Goal: Information Seeking & Learning: Learn about a topic

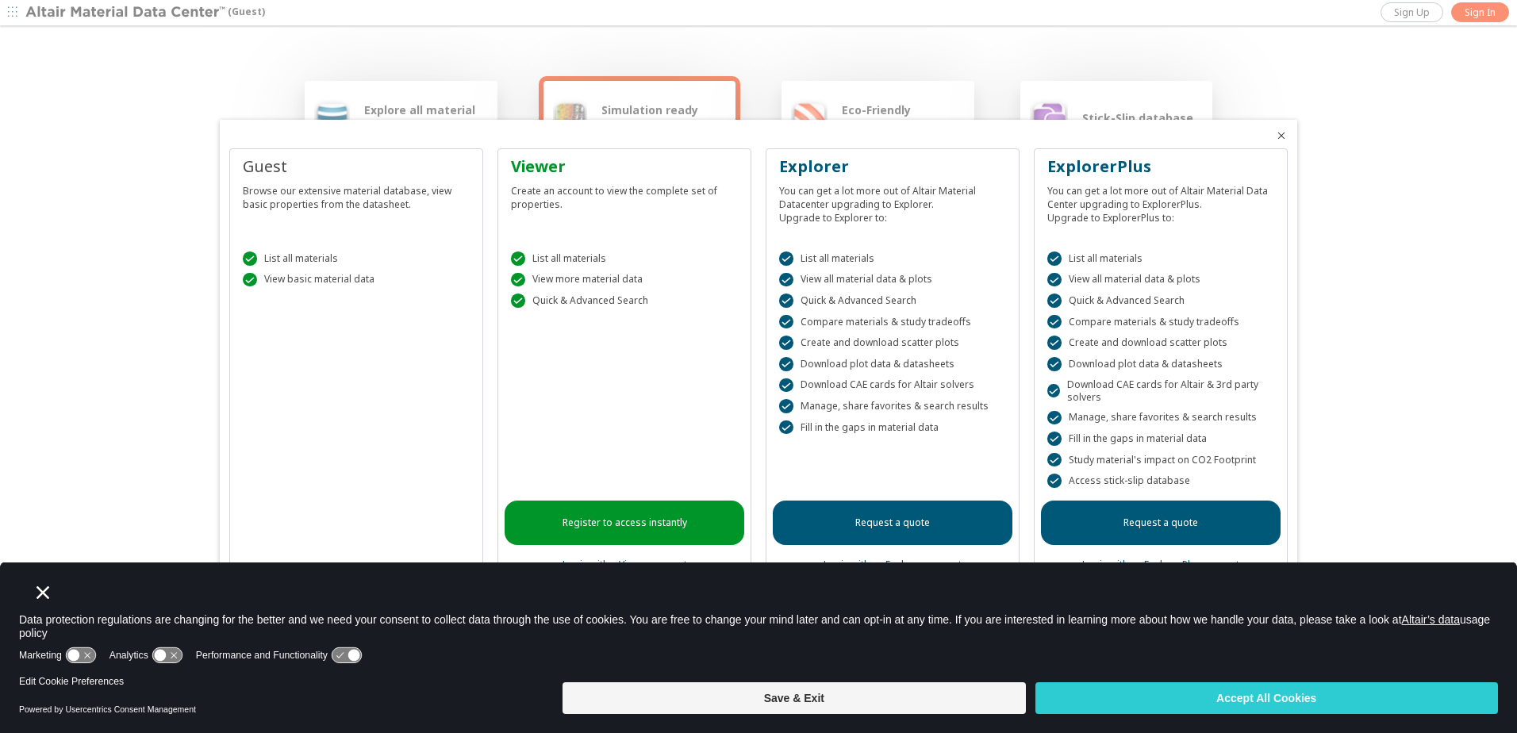
drag, startPoint x: 1273, startPoint y: 700, endPoint x: 1232, endPoint y: 692, distance: 42.0
click at [1273, 700] on button "Accept All Cookies" at bounding box center [1266, 698] width 462 height 32
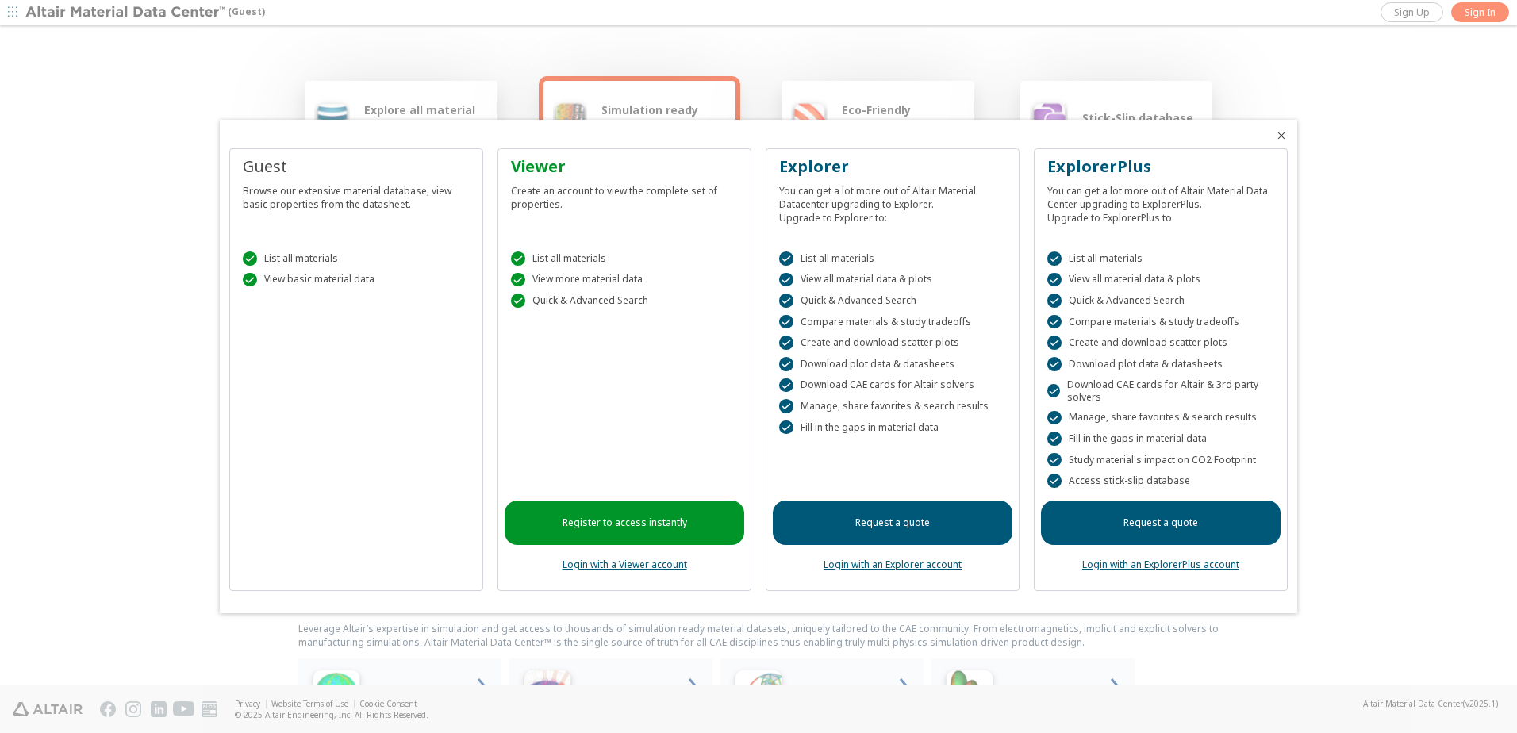
click at [426, 543] on div "Guest Browse our extensive material database, view basic properties from the da…" at bounding box center [356, 369] width 254 height 443
click at [263, 163] on div "Guest" at bounding box center [356, 166] width 227 height 22
click at [1467, 32] on div at bounding box center [758, 366] width 1517 height 733
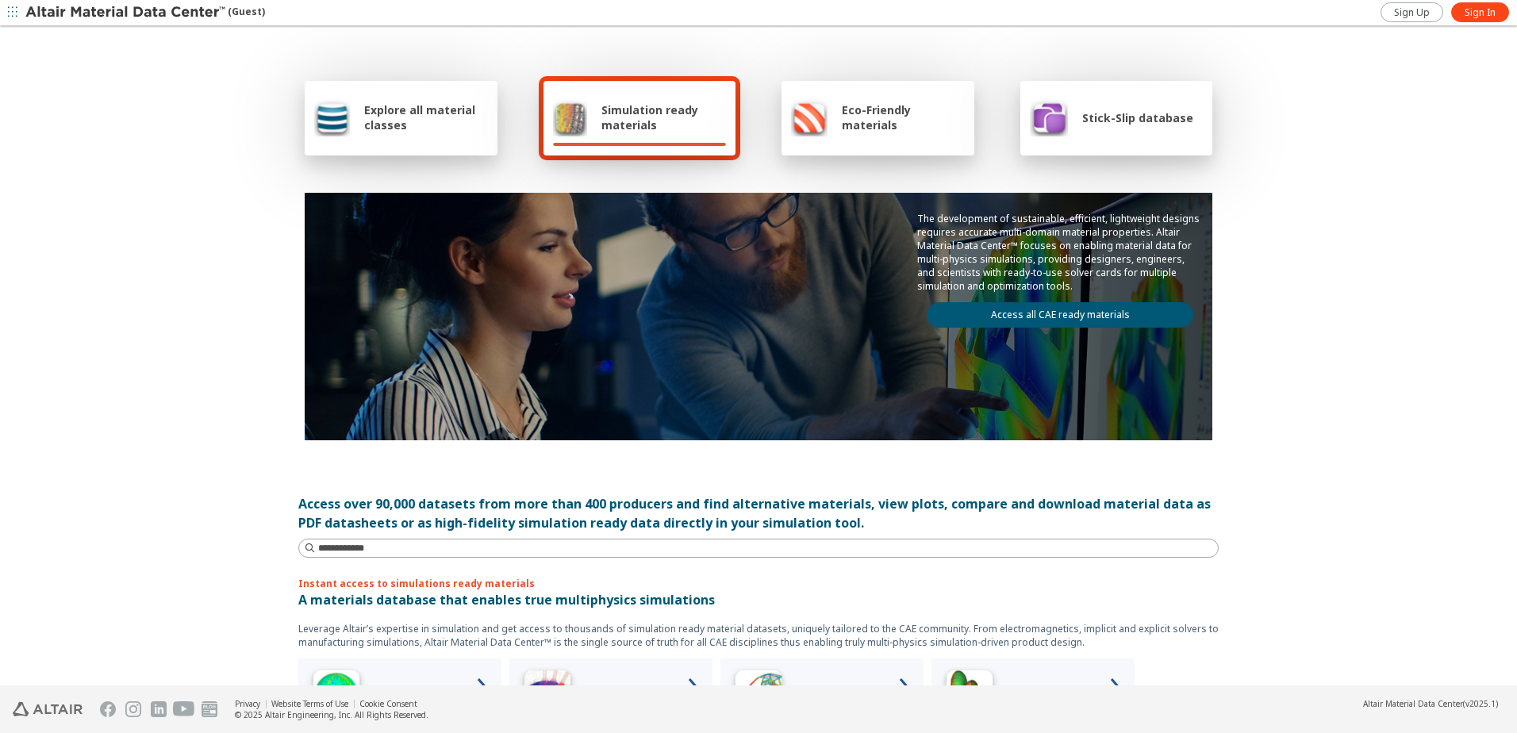
click at [429, 121] on span "Explore all material classes" at bounding box center [426, 117] width 124 height 30
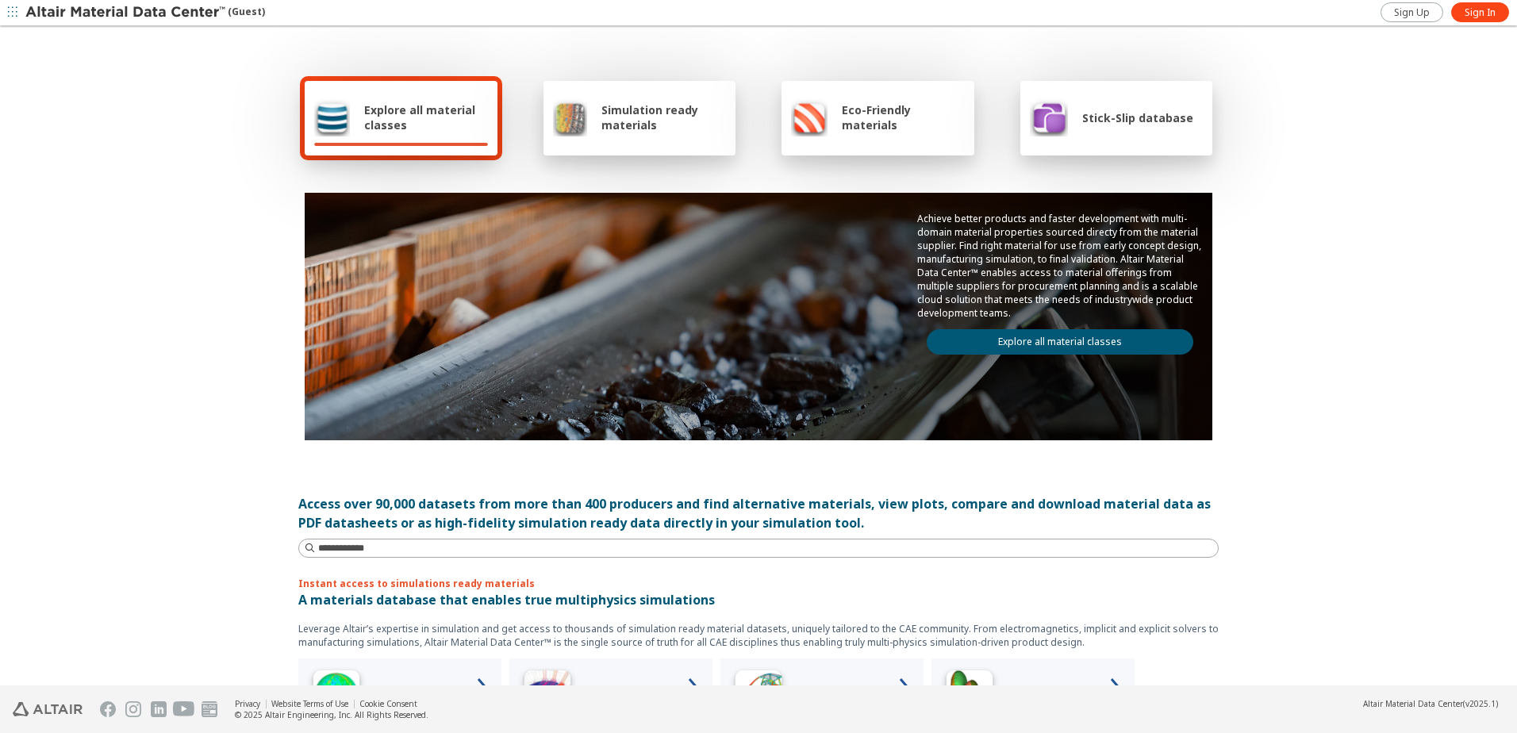
click at [1048, 328] on div "Achieve better products and faster development with multi-domain material prope…" at bounding box center [1060, 283] width 305 height 181
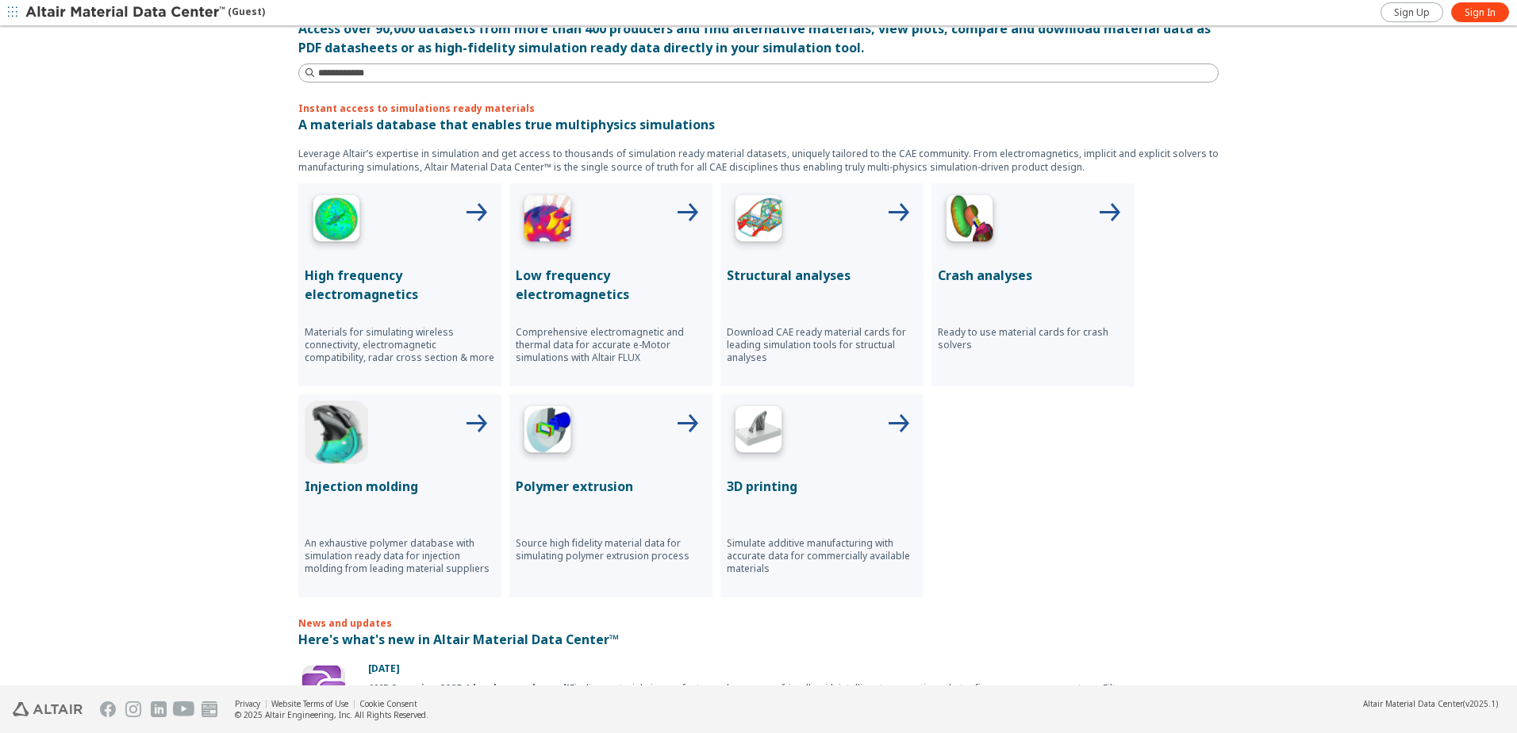
scroll to position [476, 0]
click at [423, 482] on p "Injection molding" at bounding box center [400, 485] width 190 height 19
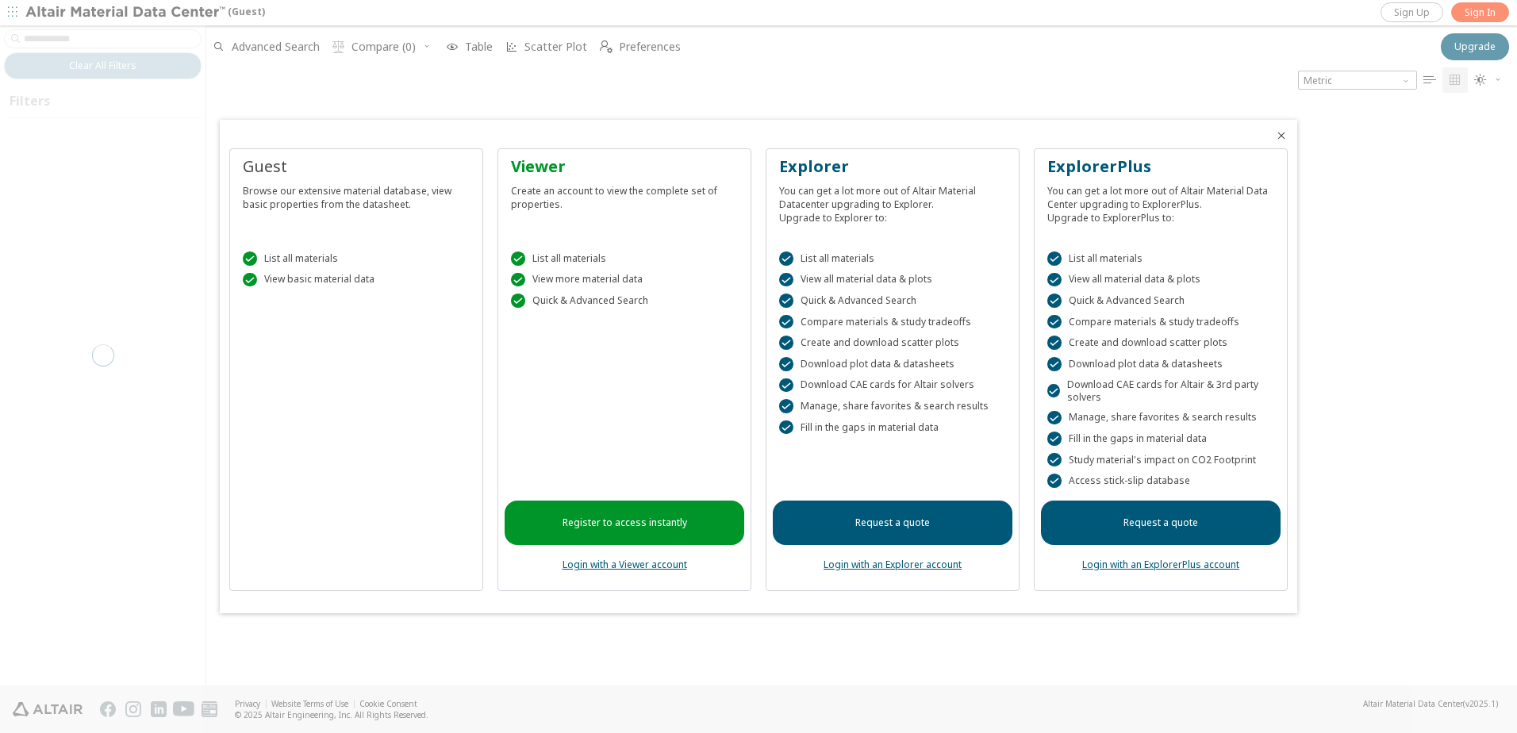
click at [1278, 135] on icon "Close" at bounding box center [1281, 135] width 13 height 13
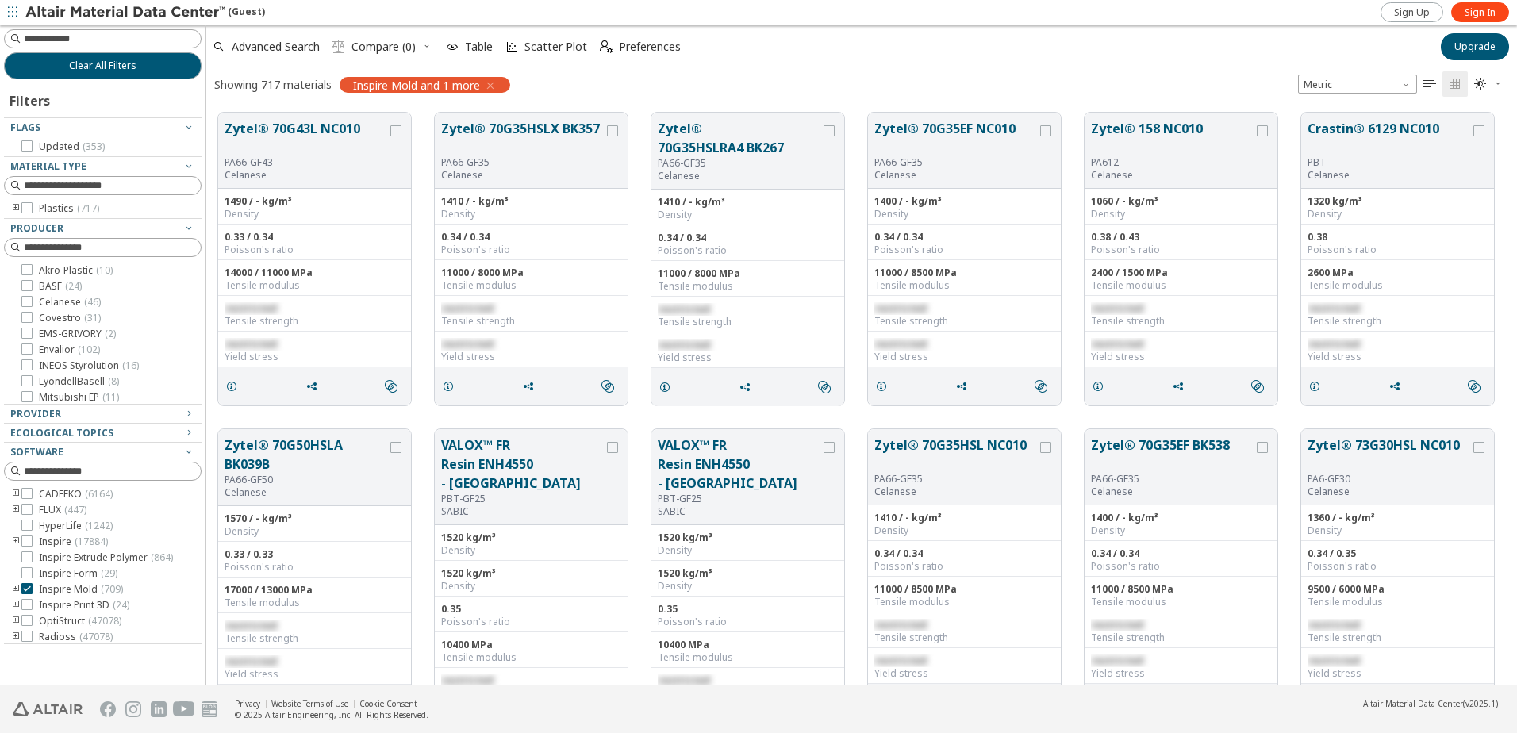
scroll to position [573, 1299]
click at [303, 136] on button "Zytel® 70G43L NC010" at bounding box center [305, 137] width 163 height 37
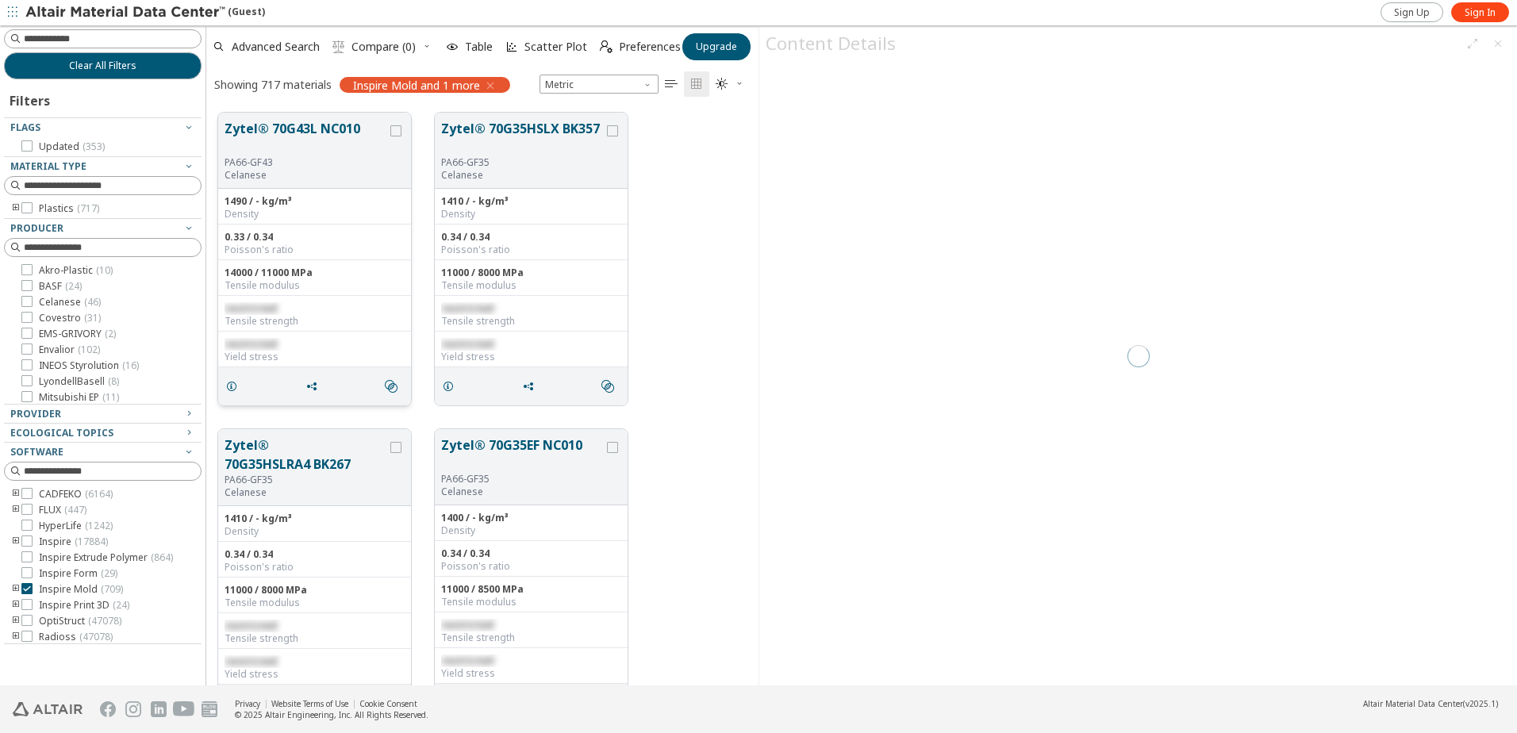
scroll to position [573, 540]
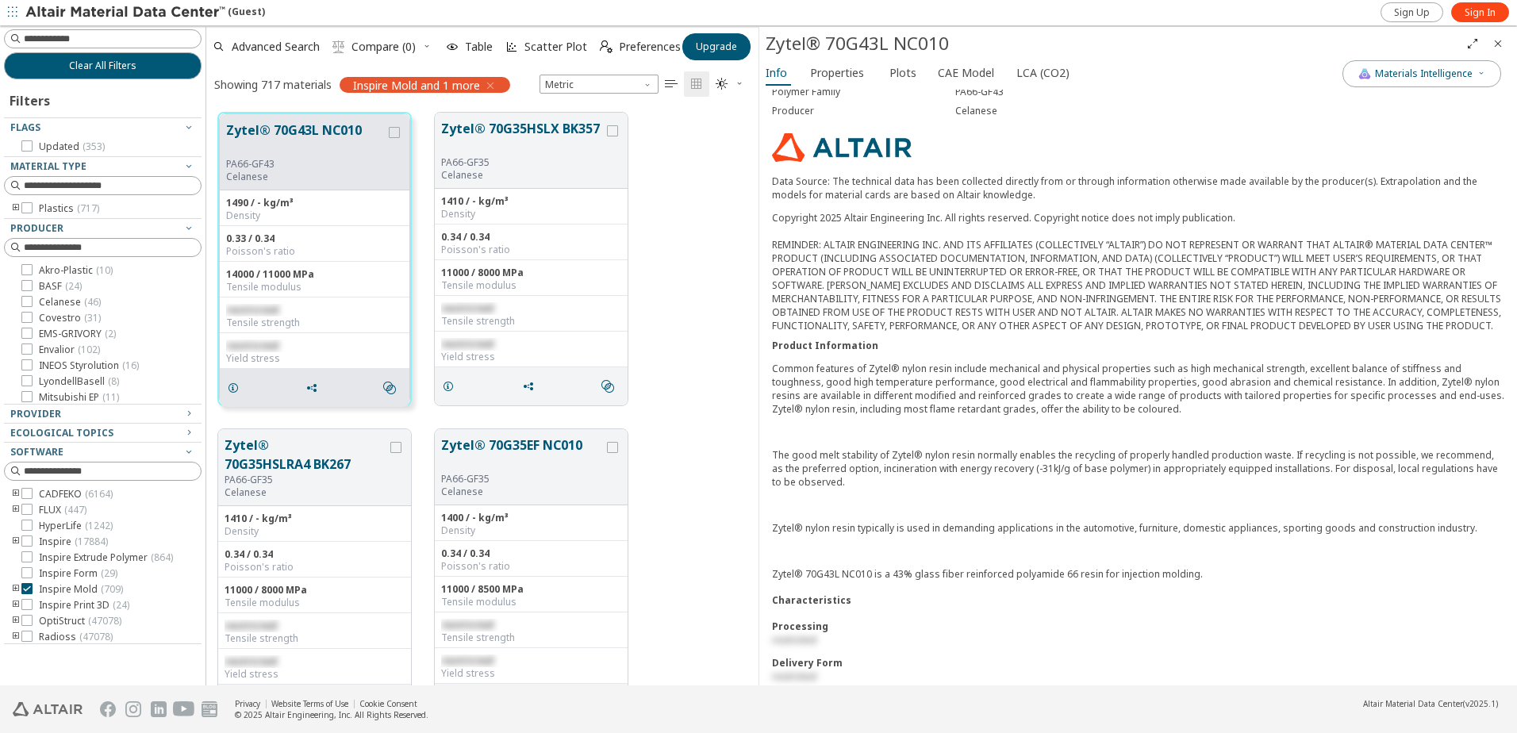
scroll to position [278, 0]
